Goal: Information Seeking & Learning: Learn about a topic

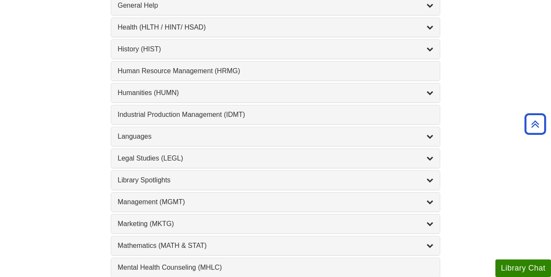
scroll to position [599, 0]
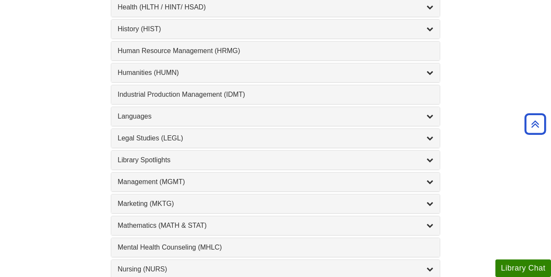
click at [321, 212] on div "Marketing (MKTG) , 4 guides" at bounding box center [275, 203] width 329 height 19
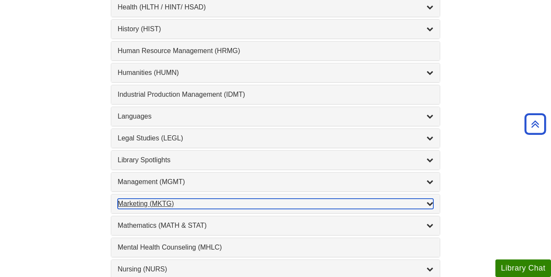
click at [320, 202] on div "Marketing (MKTG) , 4 guides" at bounding box center [276, 204] width 316 height 10
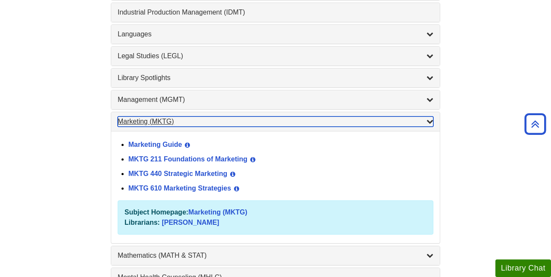
scroll to position [685, 0]
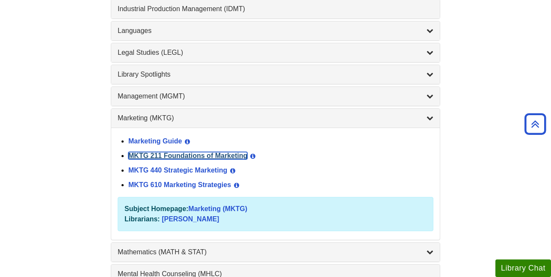
click at [149, 157] on link "MKTG 211 Foundations of Marketing" at bounding box center [187, 155] width 119 height 7
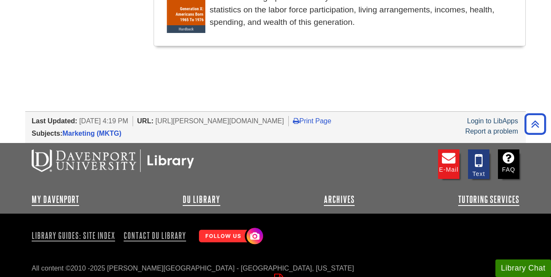
scroll to position [1069, 0]
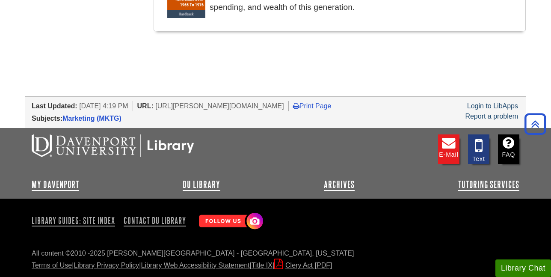
drag, startPoint x: 157, startPoint y: 118, endPoint x: 329, endPoint y: 16, distance: 199.3
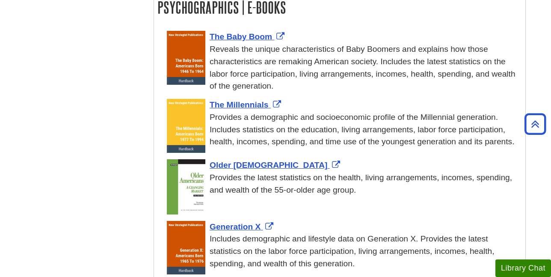
scroll to position [813, 0]
copy div "Lore Ipsumdolorsi Ametco Adipisc Elit sedd eiusm te i utl etdolo Mag ali Enimad…"
